Goal: Find specific page/section: Find specific page/section

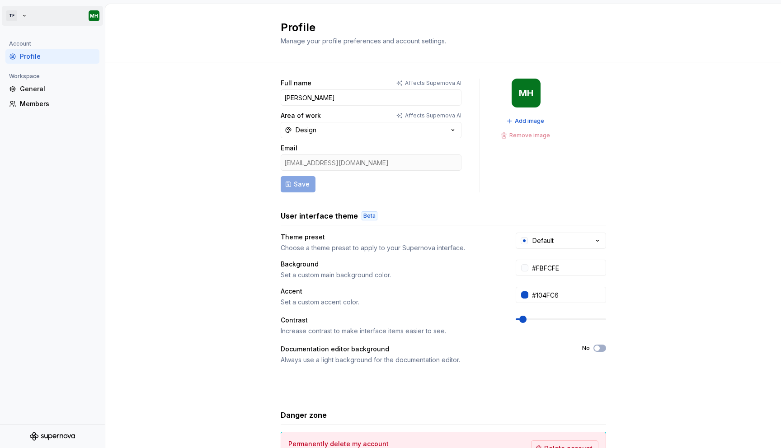
click at [13, 14] on html "TF MH Account Profile Workspace General Members Profile Manage your profile pre…" at bounding box center [390, 224] width 781 height 448
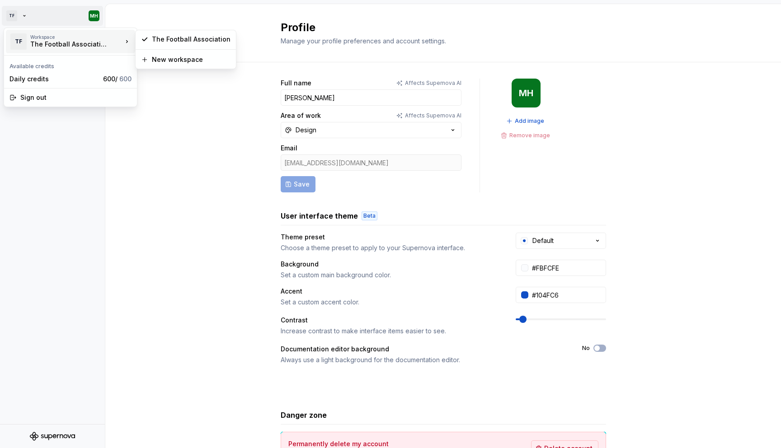
click at [40, 39] on div "Workspace" at bounding box center [76, 36] width 92 height 5
click at [43, 165] on html "TF MH Account Profile Workspace General Members Profile Manage your profile pre…" at bounding box center [390, 224] width 781 height 448
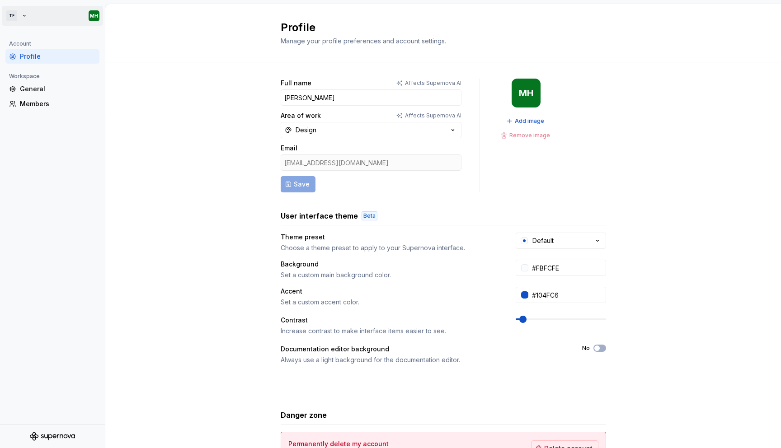
click at [99, 13] on html "TF MH Account Profile Workspace General Members Profile Manage your profile pre…" at bounding box center [390, 224] width 781 height 448
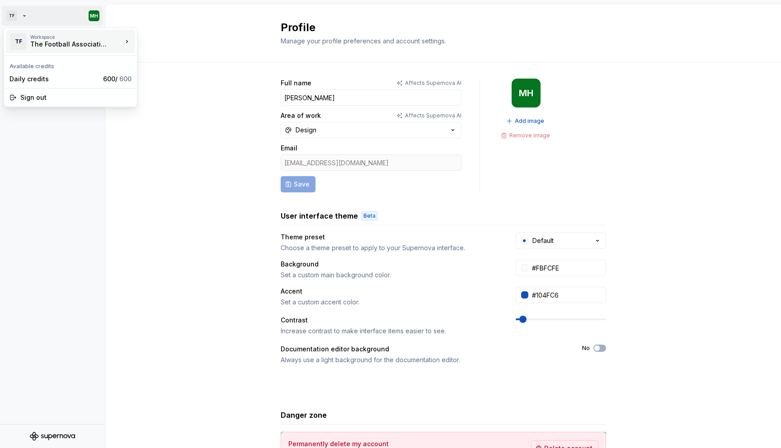
click at [23, 47] on div "TF" at bounding box center [18, 41] width 16 height 16
click at [166, 34] on div "The Football Association" at bounding box center [185, 39] width 97 height 14
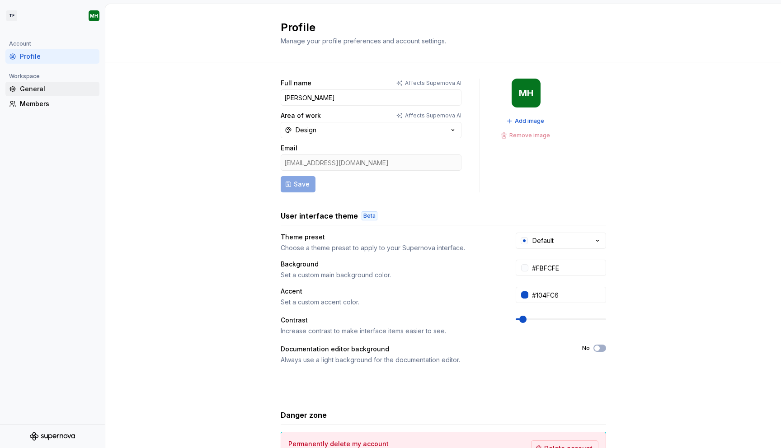
click at [35, 87] on div "General" at bounding box center [58, 89] width 76 height 9
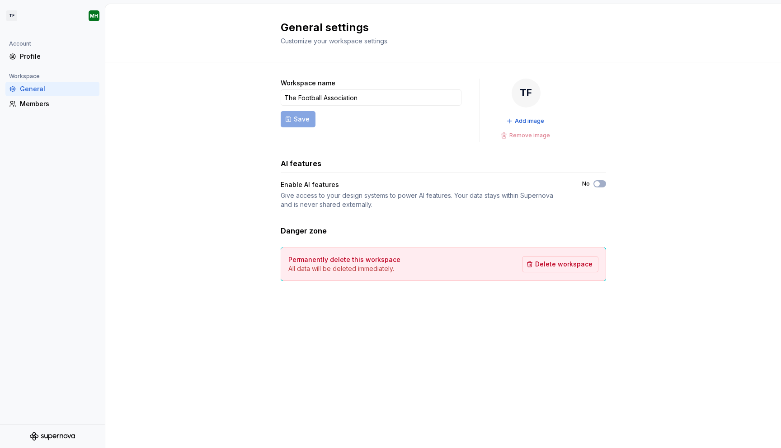
click at [42, 434] on icon "Supernova Logo" at bounding box center [52, 436] width 45 height 9
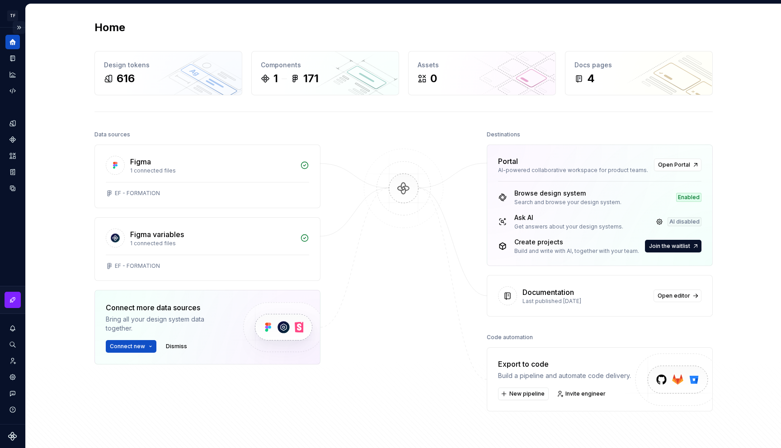
click at [20, 27] on button "Expand sidebar" at bounding box center [19, 27] width 13 height 13
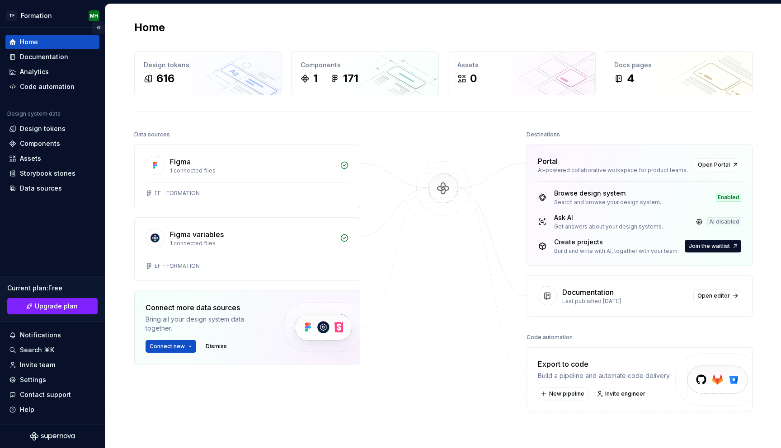
click at [99, 28] on button "Collapse sidebar" at bounding box center [98, 27] width 13 height 13
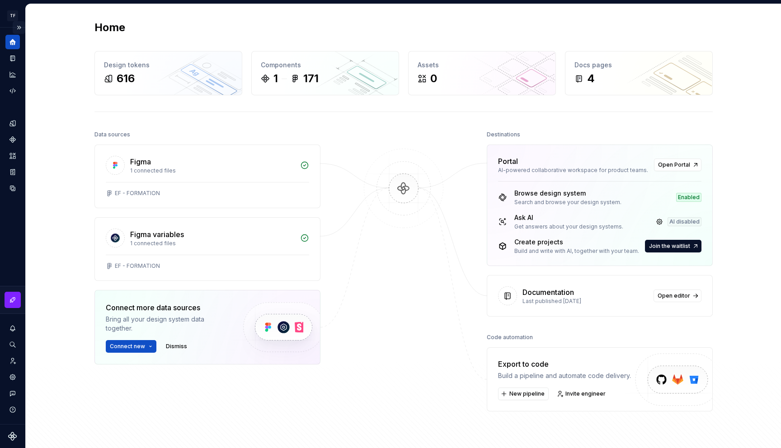
click at [19, 28] on button "Expand sidebar" at bounding box center [19, 27] width 13 height 13
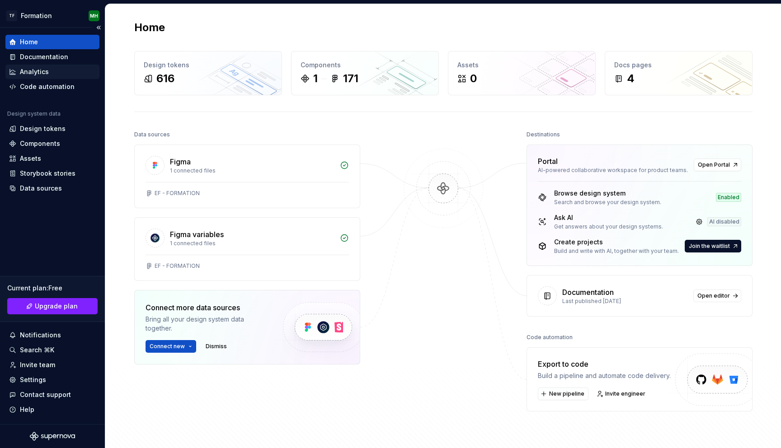
click at [49, 71] on div "Analytics" at bounding box center [52, 71] width 87 height 9
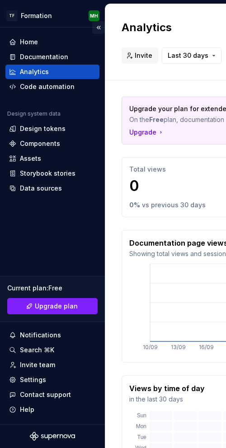
click at [99, 26] on button "Collapse sidebar" at bounding box center [98, 27] width 13 height 13
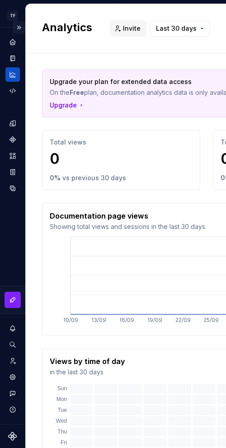
click at [20, 28] on button "Expand sidebar" at bounding box center [19, 27] width 13 height 13
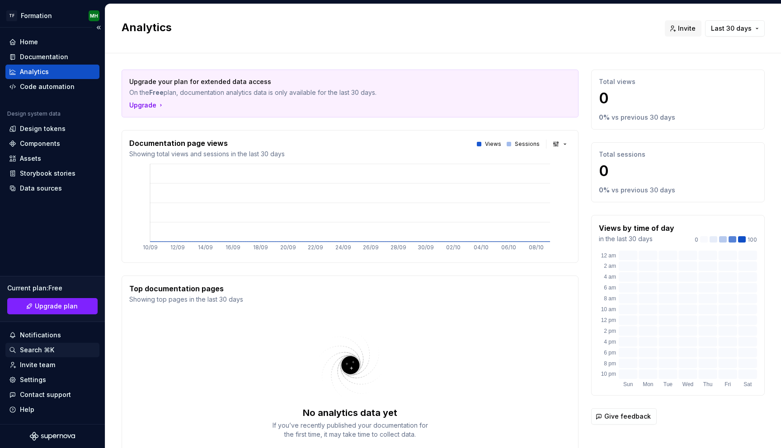
click at [37, 349] on div "Search ⌘K" at bounding box center [37, 350] width 34 height 9
click at [36, 352] on div "Search ⌘K" at bounding box center [37, 350] width 34 height 9
click at [30, 129] on div "Design tokens" at bounding box center [43, 128] width 46 height 9
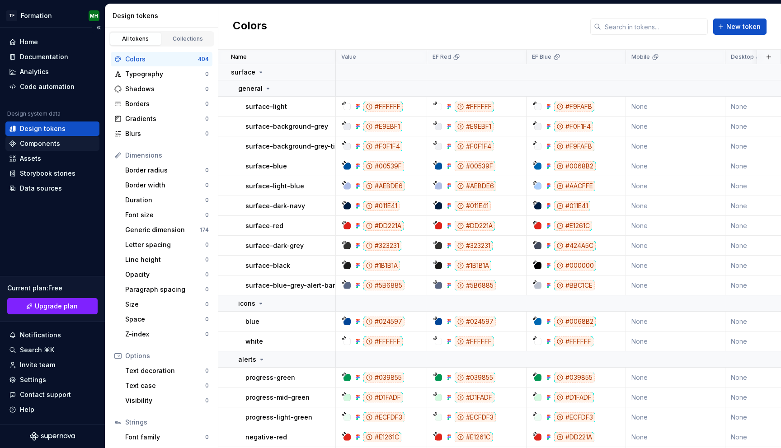
click at [43, 143] on div "Components" at bounding box center [40, 143] width 40 height 9
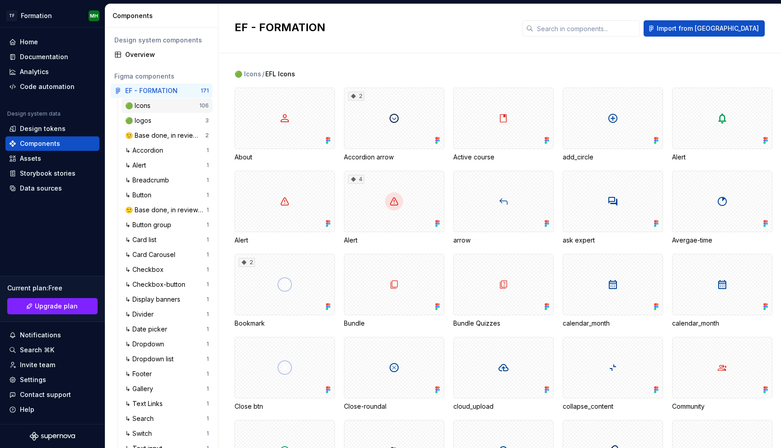
click at [176, 109] on div "🟢 Icons" at bounding box center [162, 105] width 74 height 9
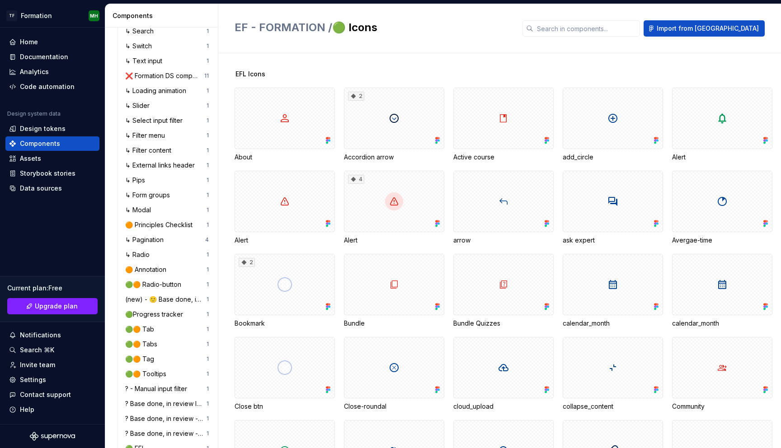
scroll to position [405, 0]
